Goal: Information Seeking & Learning: Check status

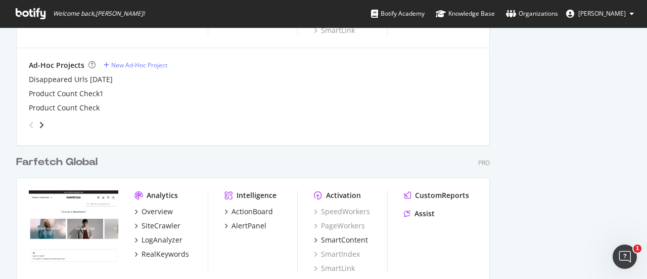
scroll to position [625, 0]
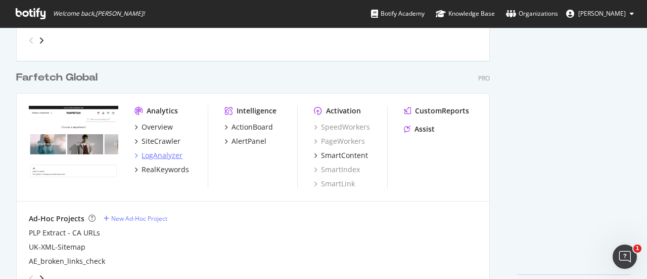
click at [170, 155] on div "LogAnalyzer" at bounding box center [162, 155] width 41 height 10
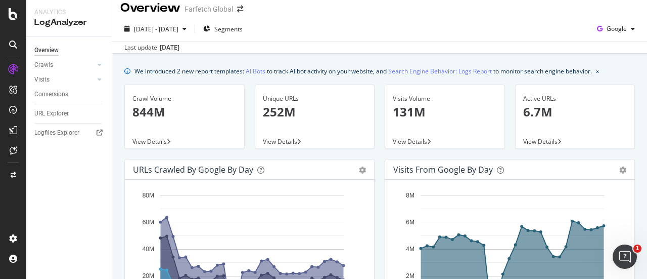
scroll to position [7, 0]
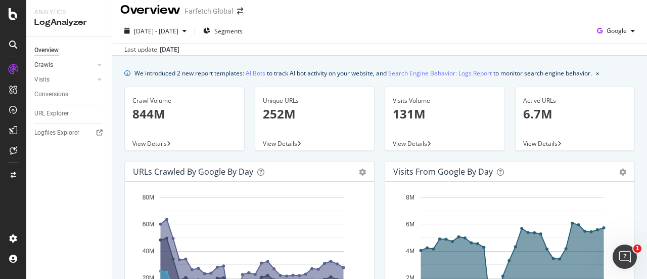
click at [72, 64] on link "Crawls" at bounding box center [64, 65] width 60 height 11
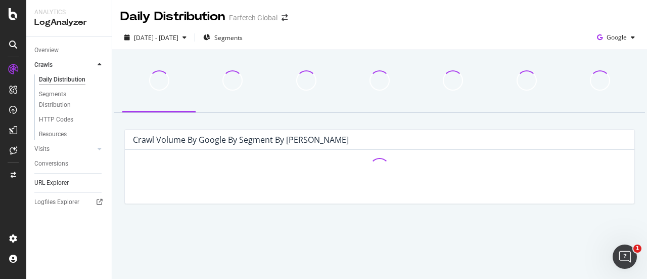
click at [69, 181] on link "URL Explorer" at bounding box center [69, 182] width 70 height 11
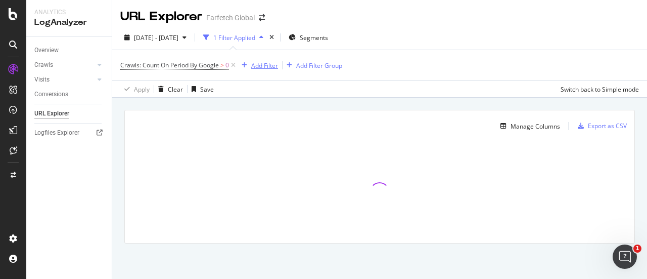
click at [267, 62] on div "Add Filter" at bounding box center [264, 65] width 27 height 9
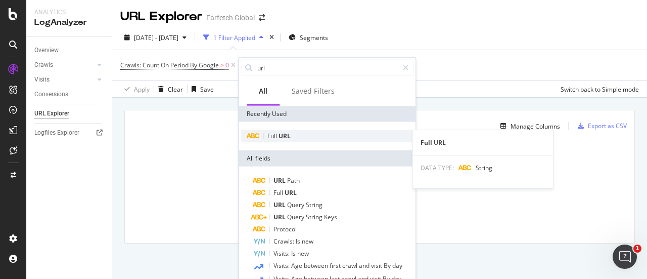
type input "url"
click at [295, 136] on div "Full URL" at bounding box center [327, 136] width 173 height 12
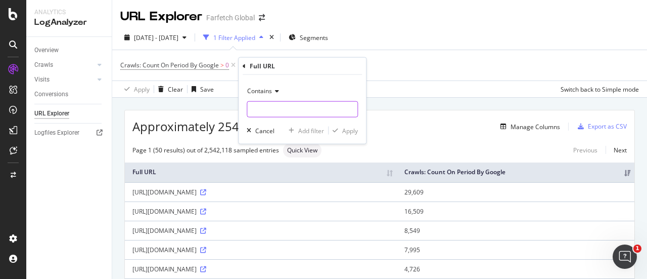
click at [297, 111] on input "text" at bounding box center [302, 109] width 110 height 16
type input "[DOMAIN_NAME]"
click at [318, 129] on div "Add filter" at bounding box center [311, 130] width 26 height 9
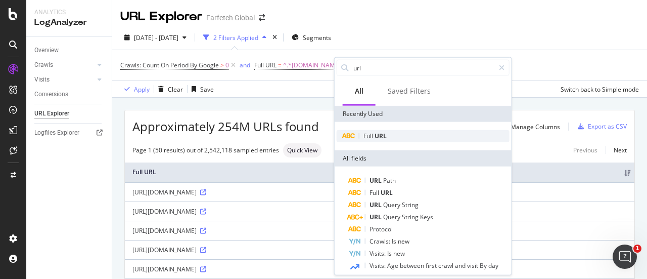
click at [381, 132] on span "URL" at bounding box center [381, 135] width 12 height 9
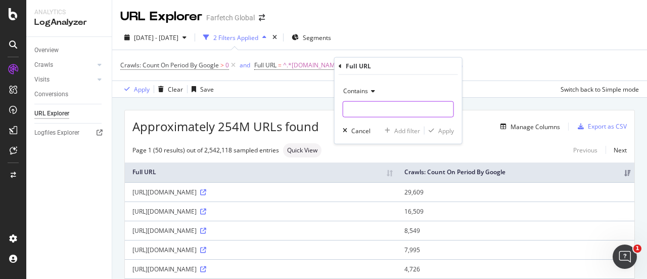
click at [378, 108] on input "text" at bounding box center [398, 109] width 110 height 16
type input "llms.txt"
click at [447, 129] on div "Apply" at bounding box center [446, 130] width 16 height 9
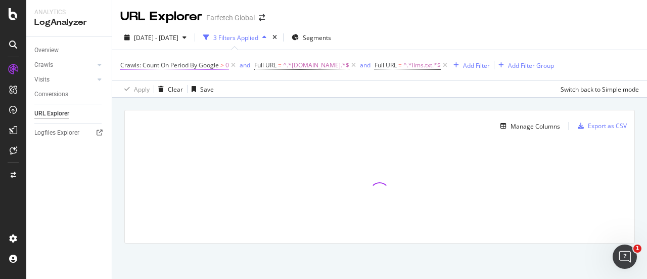
click at [204, 65] on span "Crawls: Count On Period By Google" at bounding box center [169, 65] width 99 height 9
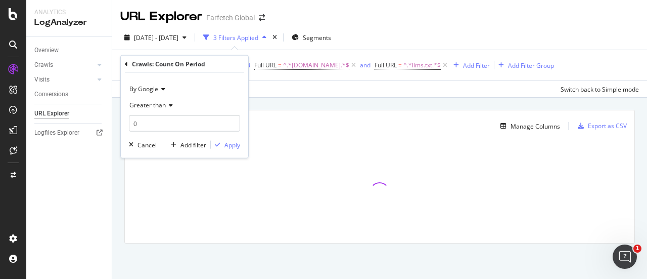
click at [243, 48] on div "[DATE] - [DATE] 3 Filters Applied Segments" at bounding box center [379, 39] width 535 height 20
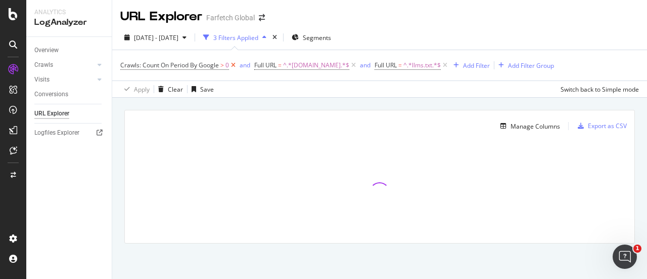
click at [235, 64] on icon at bounding box center [233, 65] width 9 height 10
click at [254, 64] on span "Full URL" at bounding box center [265, 65] width 22 height 9
click at [488, 31] on div "[DATE] - [DATE] 2 Filters Applied Segments" at bounding box center [379, 39] width 535 height 20
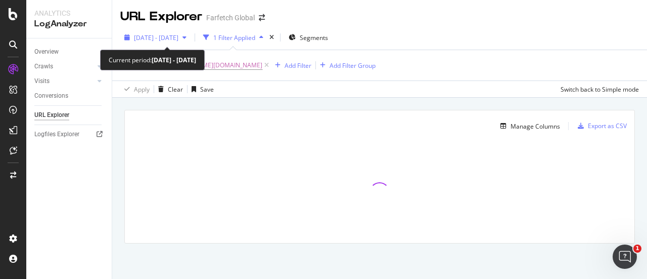
click at [178, 35] on span "2025 Jun. 29th - Jul. 28th" at bounding box center [156, 37] width 44 height 9
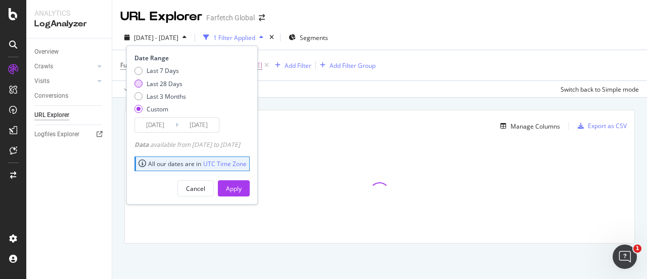
click at [165, 83] on div "Last 28 Days" at bounding box center [165, 83] width 36 height 9
type input "2025/08/06"
type input "2025/09/02"
click at [242, 193] on div "Apply" at bounding box center [234, 187] width 16 height 15
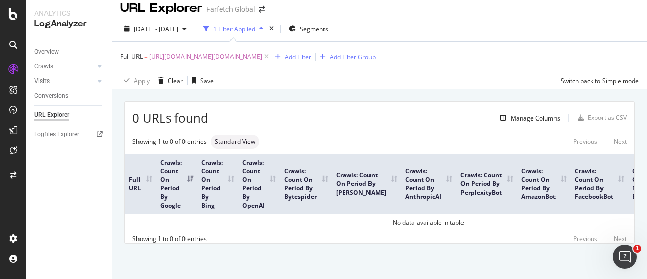
click at [223, 51] on span "https://www.farfetch.com/llms.info" at bounding box center [205, 57] width 113 height 14
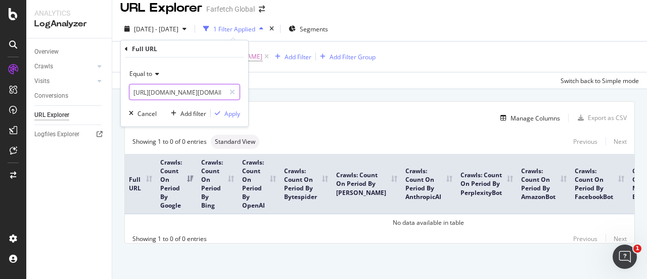
click at [213, 90] on input "https://www.farfetch.com/llms.info" at bounding box center [177, 92] width 96 height 16
type input "https://www.farfetch.com/llms.txt"
click at [232, 116] on div "Apply" at bounding box center [232, 113] width 16 height 9
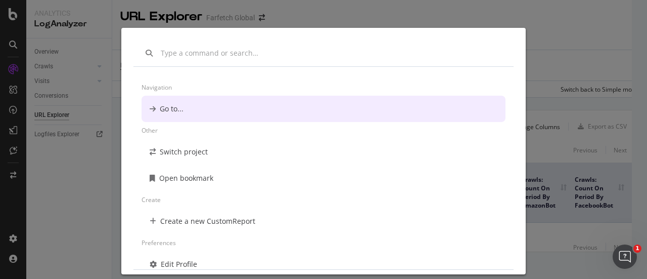
click at [446, 17] on div "Navigation Go to... Other Switch project Open bookmark Create Create a new Cust…" at bounding box center [323, 139] width 647 height 279
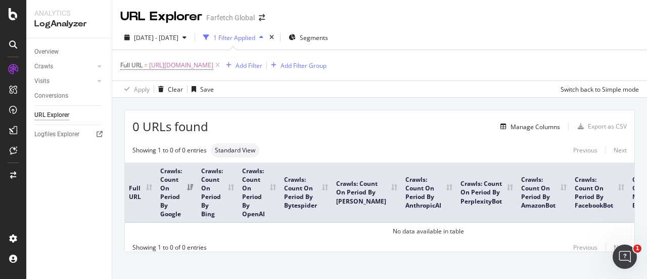
drag, startPoint x: 459, startPoint y: 1, endPoint x: 453, endPoint y: 19, distance: 19.2
click at [453, 19] on div "URL Explorer Farfetch Global" at bounding box center [379, 12] width 535 height 25
drag, startPoint x: 270, startPoint y: 1, endPoint x: 533, endPoint y: 13, distance: 263.1
click at [533, 13] on div "URL Explorer Farfetch Global" at bounding box center [379, 12] width 535 height 25
